Goal: Find specific page/section: Find specific page/section

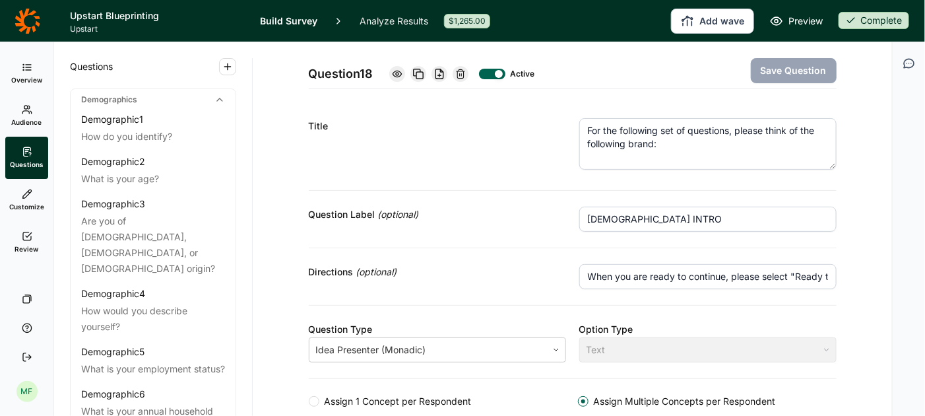
scroll to position [424, 0]
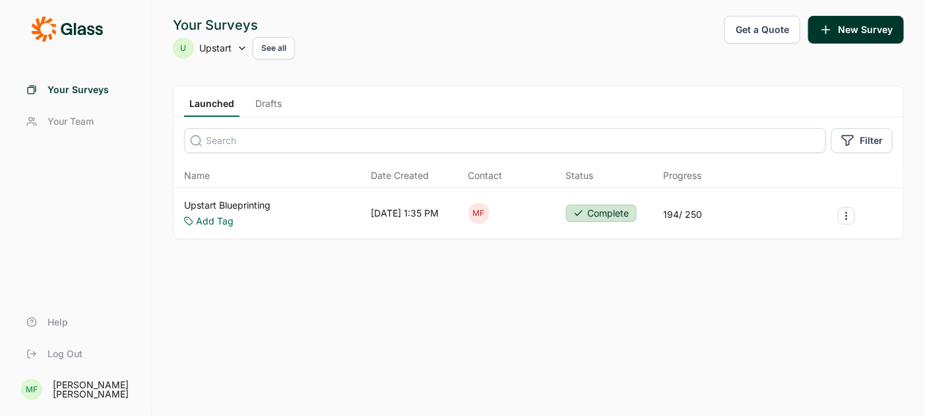
click at [265, 204] on link "Upstart Blueprinting" at bounding box center [227, 205] width 86 height 13
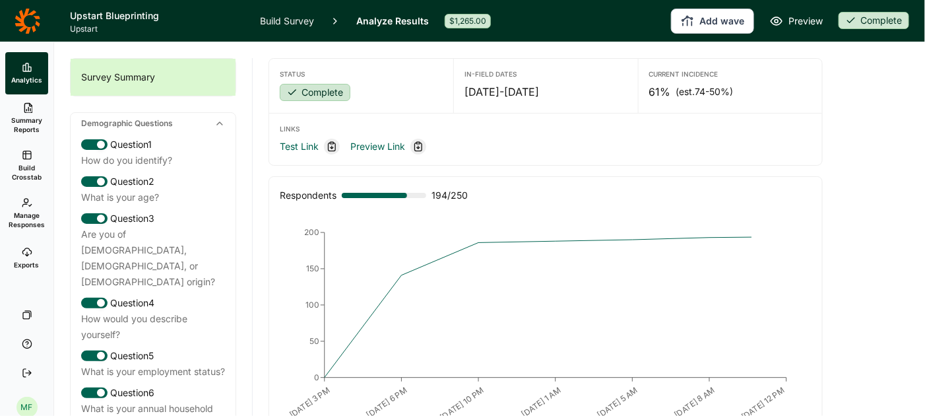
click at [28, 255] on icon at bounding box center [27, 252] width 11 height 11
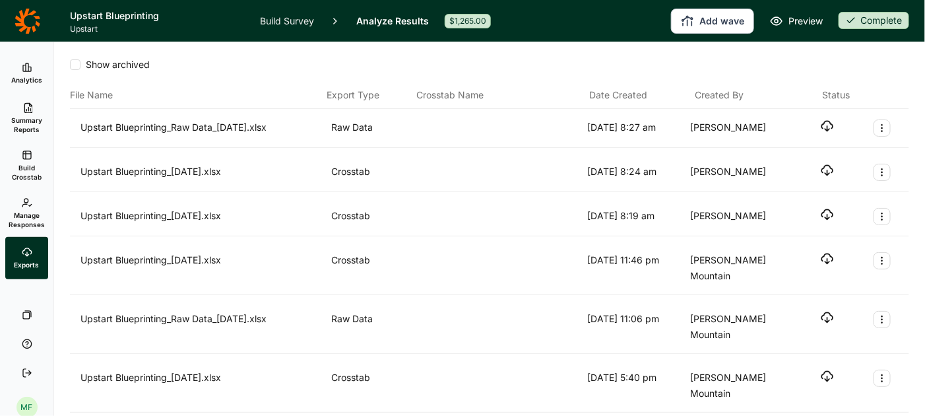
click at [829, 170] on icon "button" at bounding box center [827, 170] width 13 height 13
